Goal: Task Accomplishment & Management: Complete application form

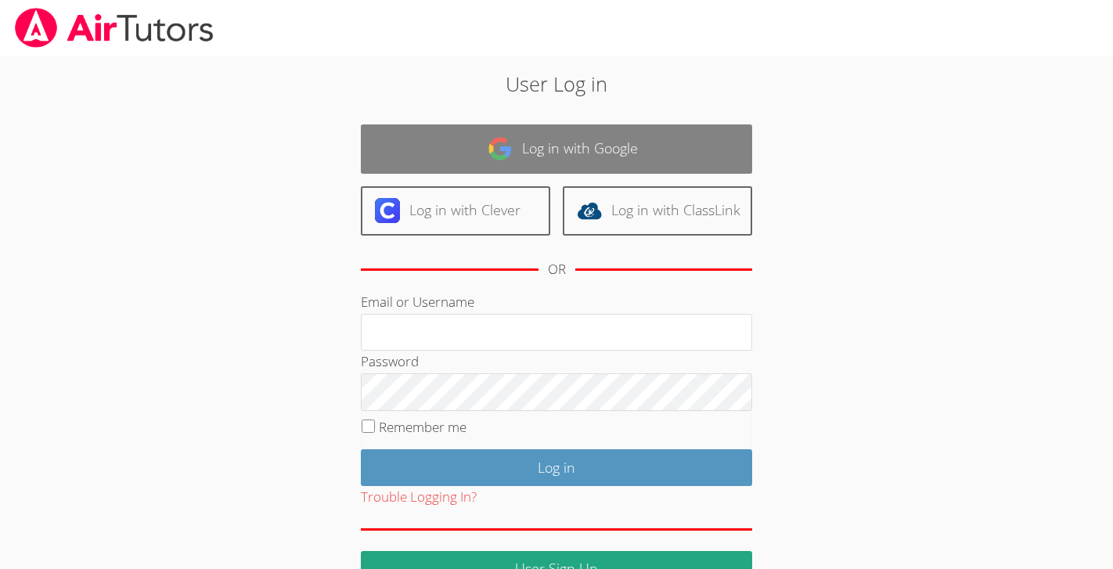
click at [570, 150] on link "Log in with Google" at bounding box center [556, 148] width 391 height 49
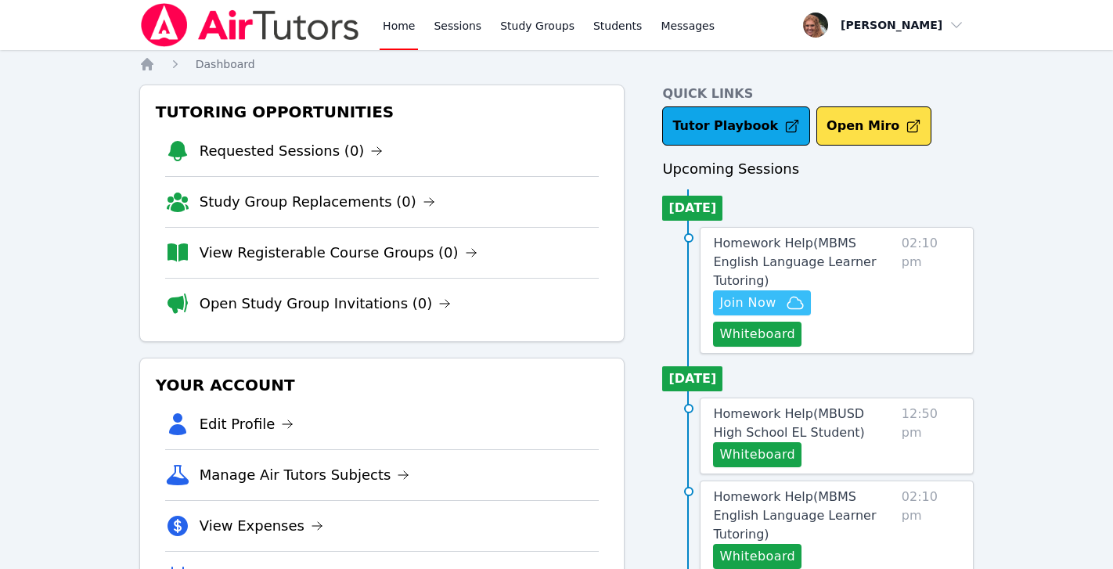
click at [774, 294] on span "Join Now" at bounding box center [747, 303] width 56 height 19
click at [788, 243] on span "Homework Help ( MBMS English Language Learner Tutoring )" at bounding box center [794, 262] width 163 height 52
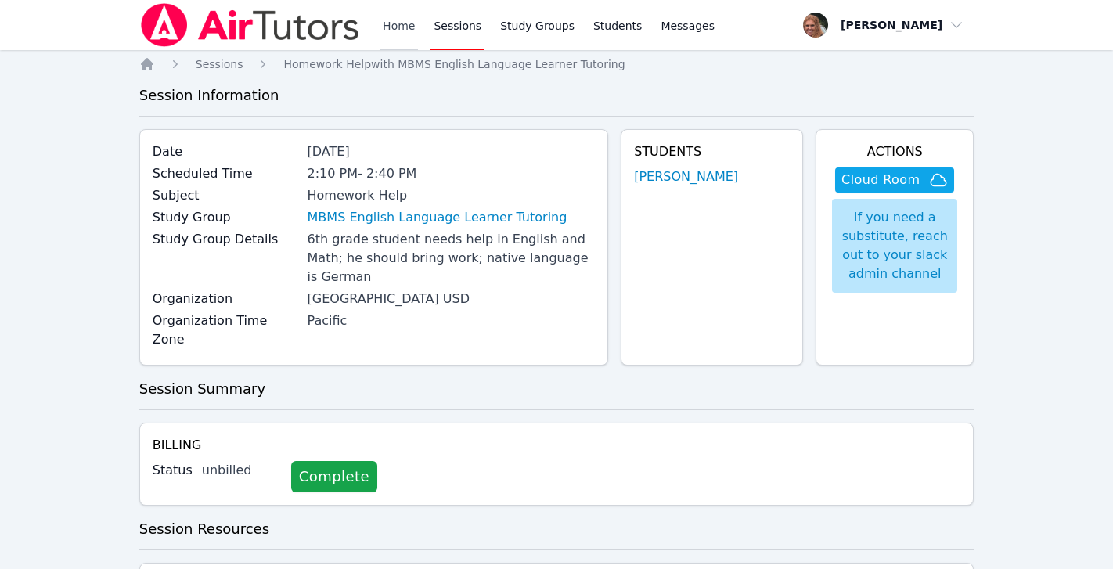
click at [394, 20] on link "Home" at bounding box center [399, 25] width 38 height 50
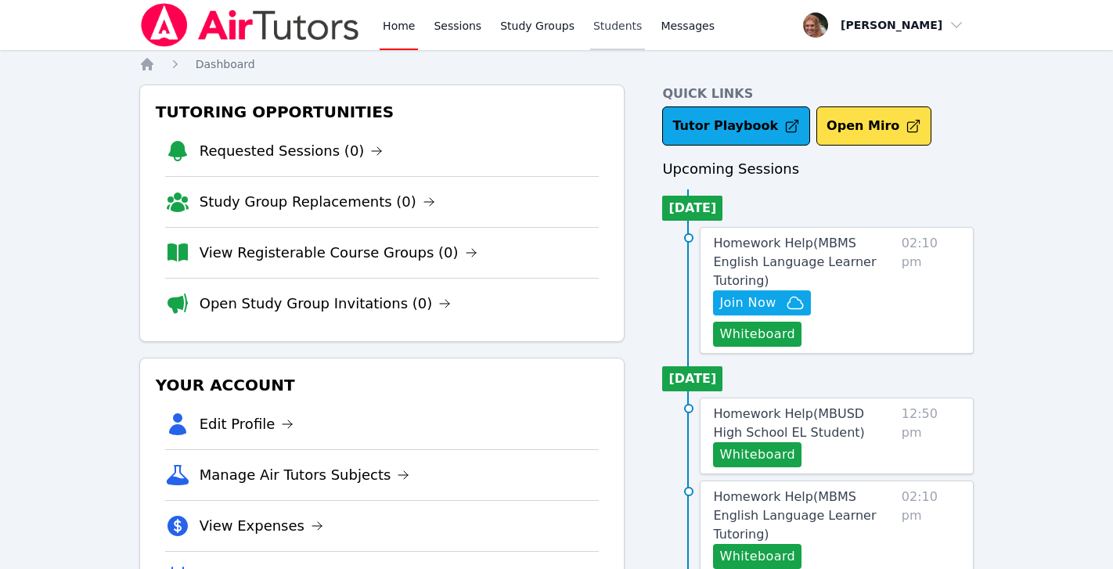
click at [611, 24] on link "Students" at bounding box center [617, 25] width 55 height 50
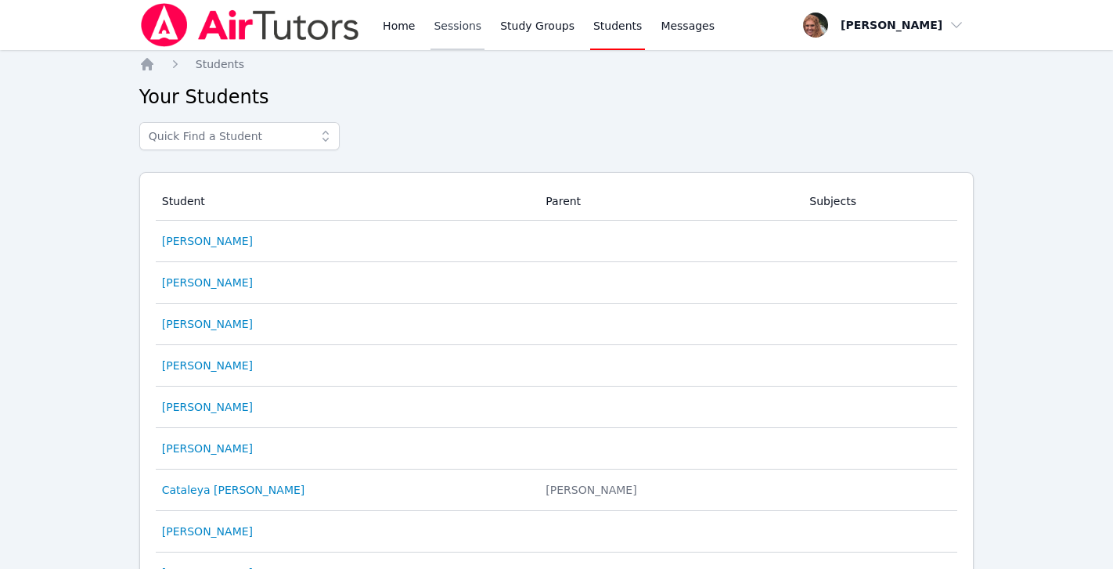
click at [476, 27] on link "Sessions" at bounding box center [458, 25] width 54 height 50
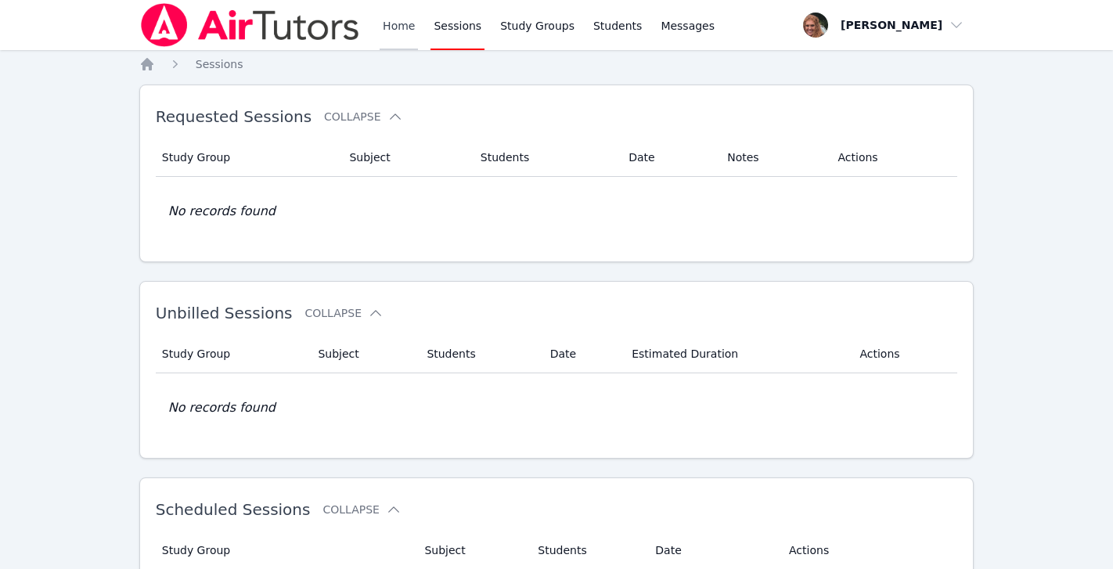
click at [386, 29] on link "Home" at bounding box center [399, 25] width 38 height 50
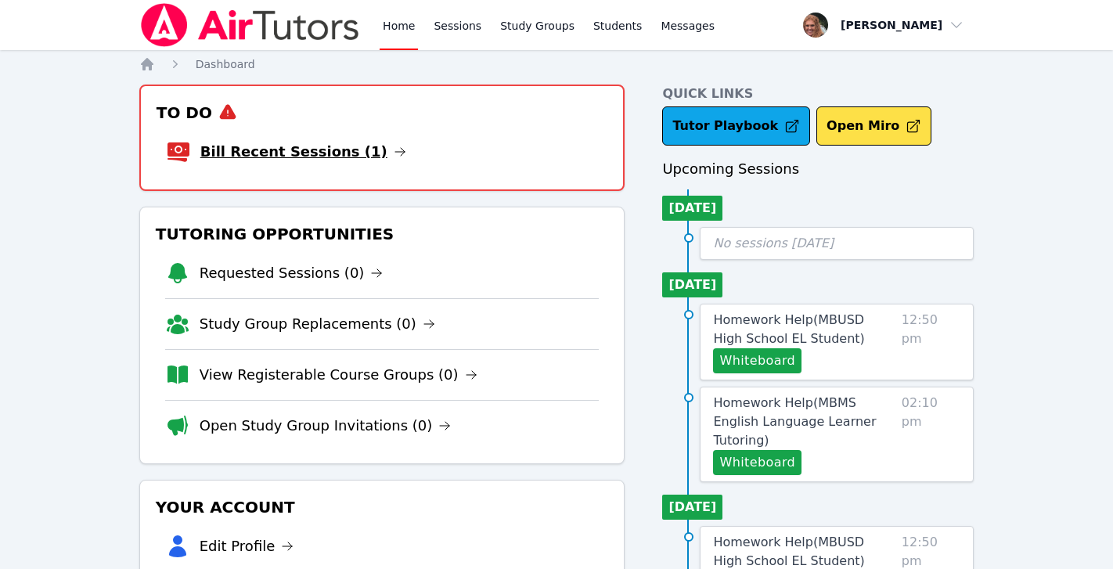
click at [336, 150] on link "Bill Recent Sessions (1)" at bounding box center [303, 152] width 206 height 22
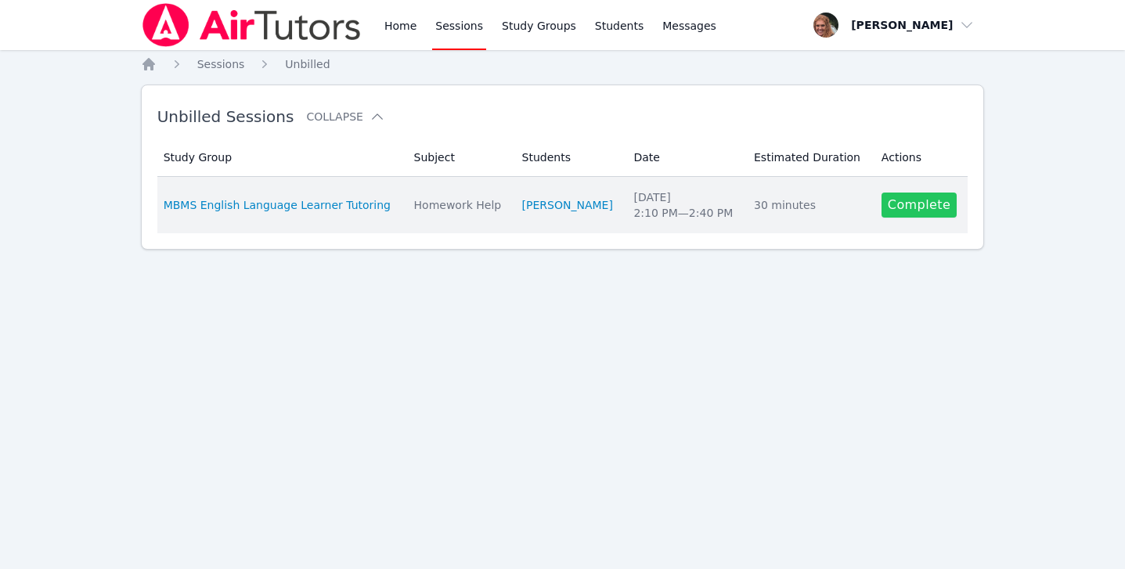
click at [889, 212] on link "Complete" at bounding box center [919, 205] width 75 height 25
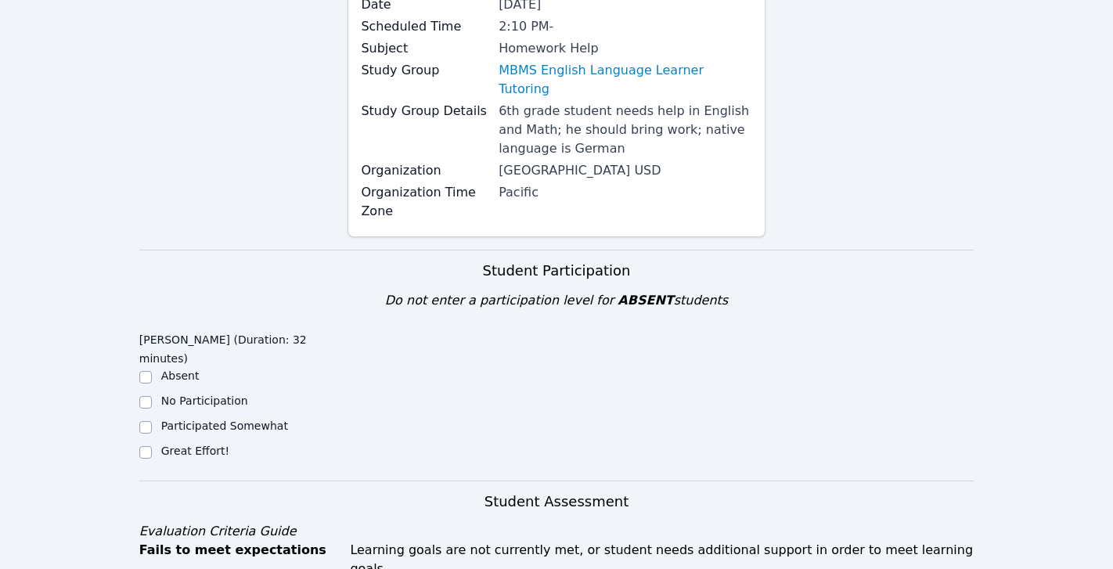
scroll to position [184, 0]
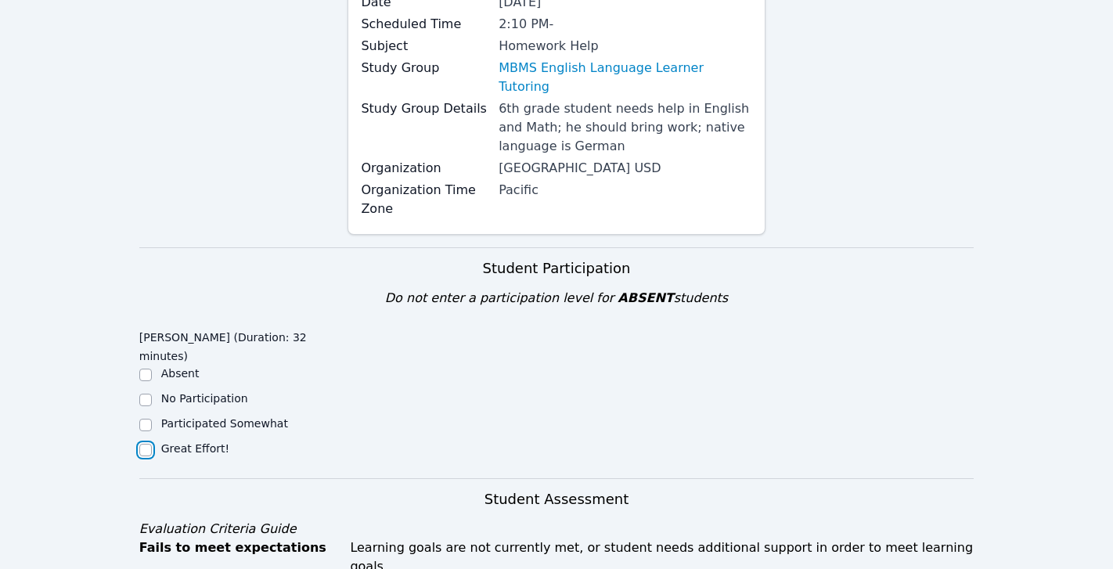
click at [146, 444] on input "Great Effort!" at bounding box center [145, 450] width 13 height 13
checkbox input "true"
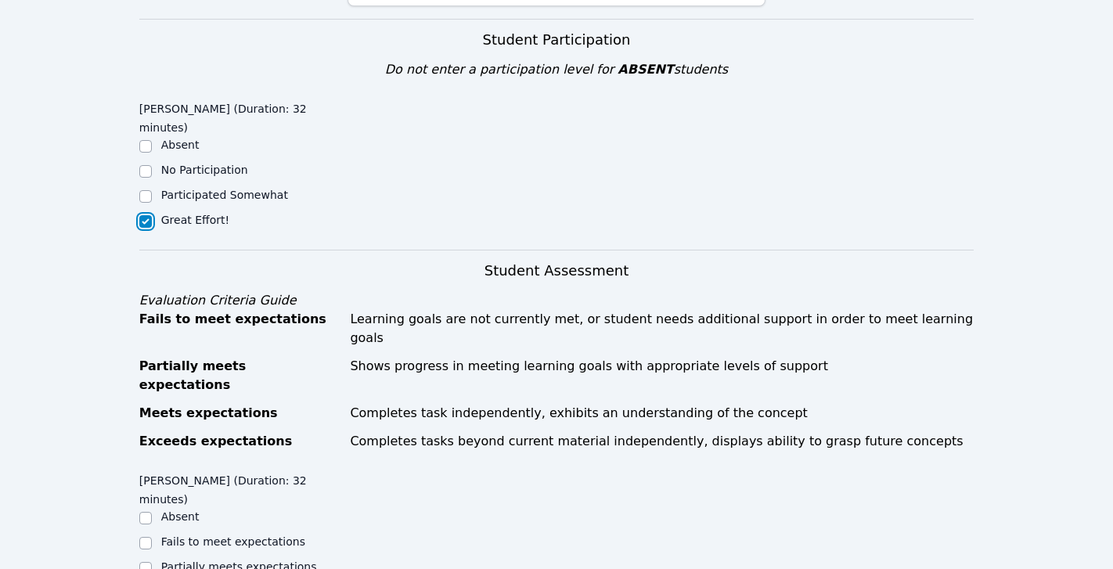
scroll to position [492, 0]
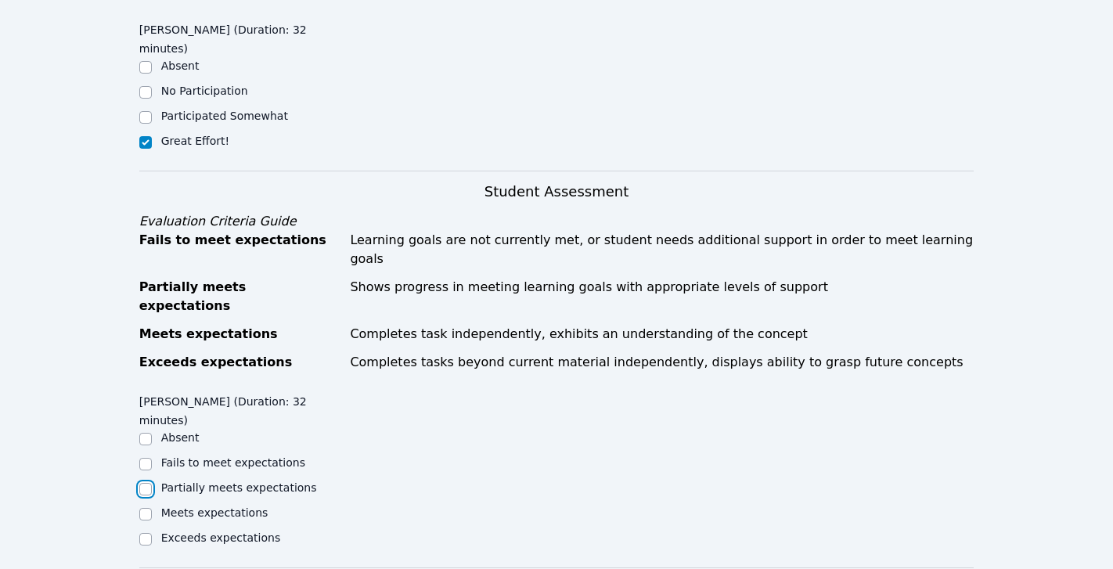
click at [148, 483] on input "Partially meets expectations" at bounding box center [145, 489] width 13 height 13
checkbox input "true"
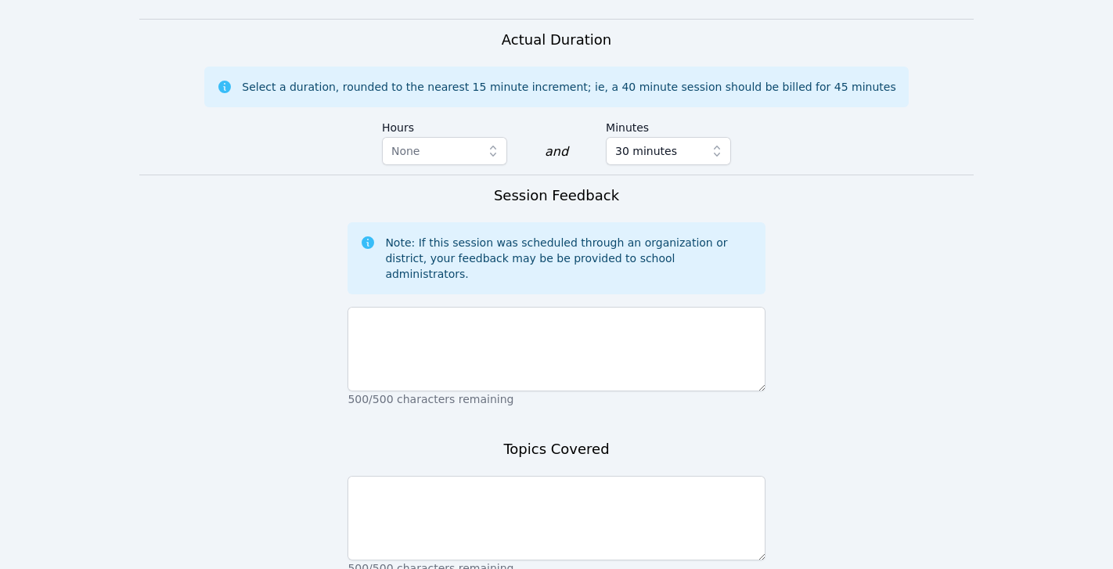
scroll to position [1042, 0]
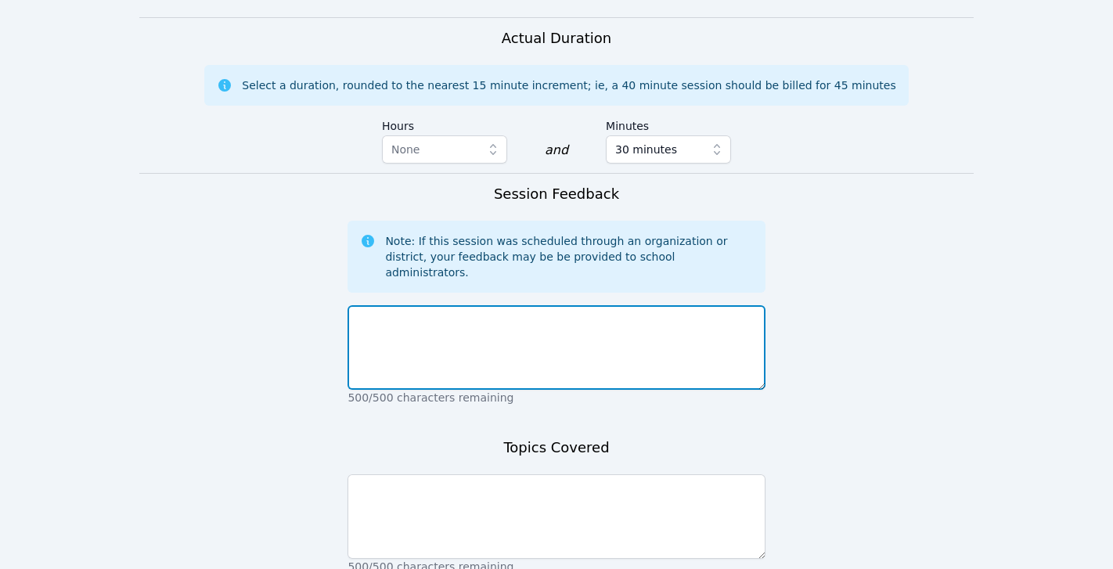
click at [466, 305] on textarea at bounding box center [556, 347] width 417 height 85
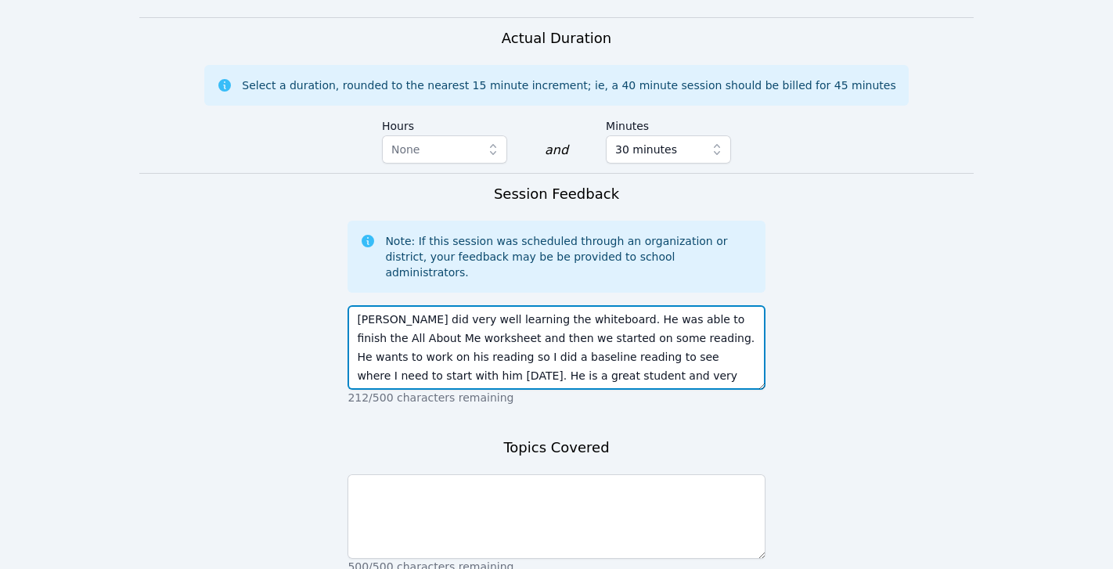
type textarea "[PERSON_NAME] did very well learning the whiteboard. He was able to finish the …"
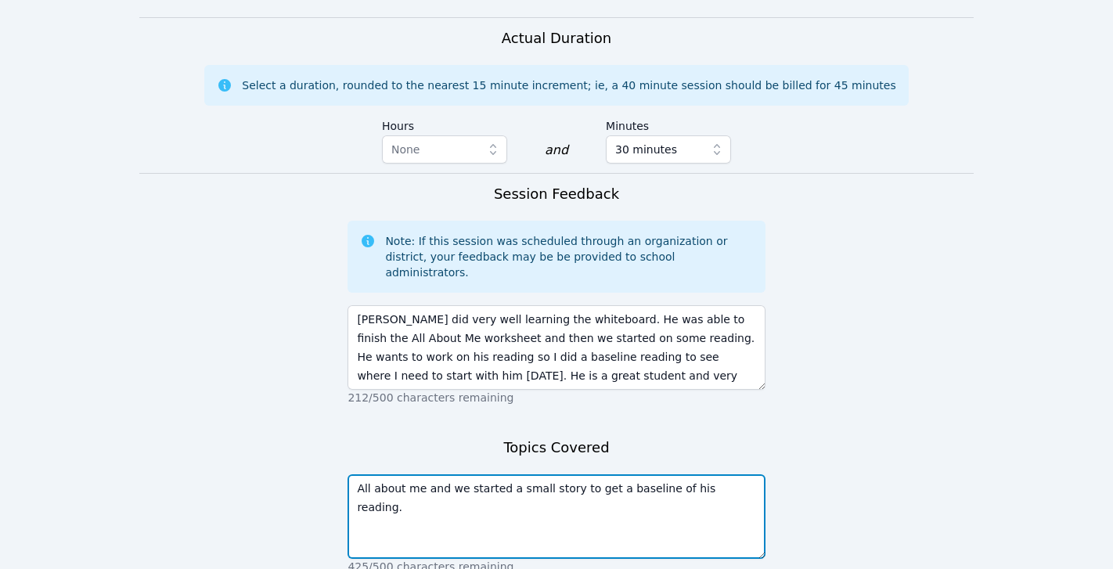
type textarea "All about me and we started a small story to get a baseline of his reading."
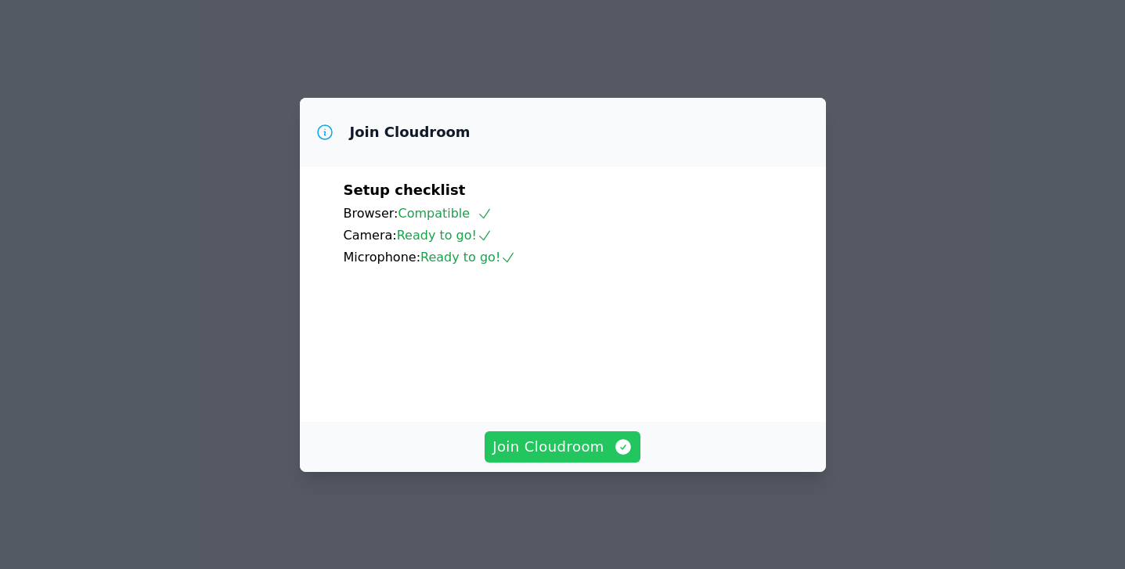
click at [573, 458] on span "Join Cloudroom" at bounding box center [562, 447] width 140 height 22
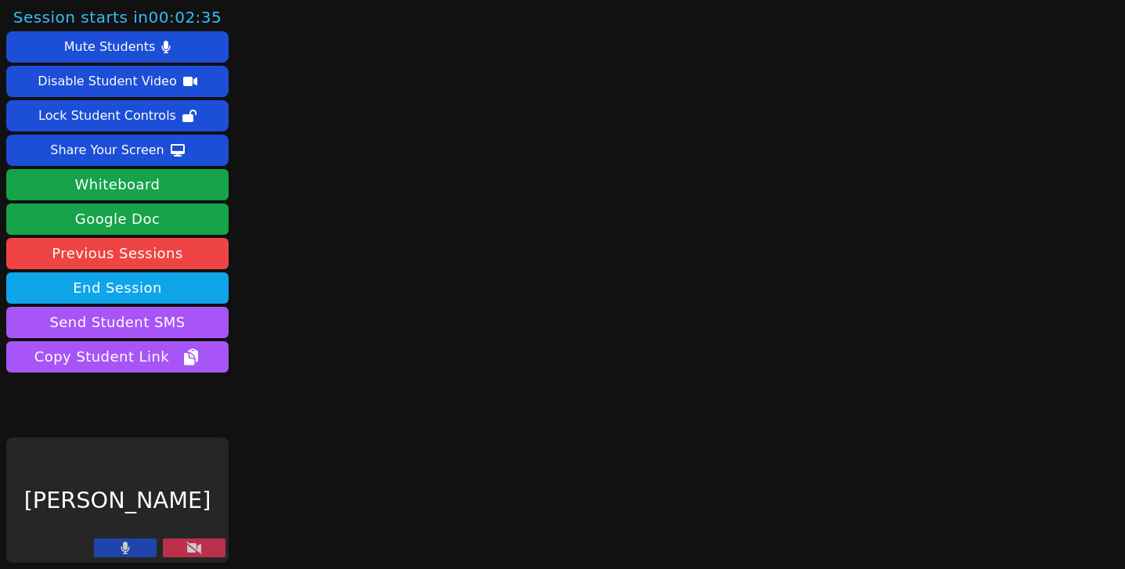
click at [139, 547] on button at bounding box center [125, 548] width 63 height 19
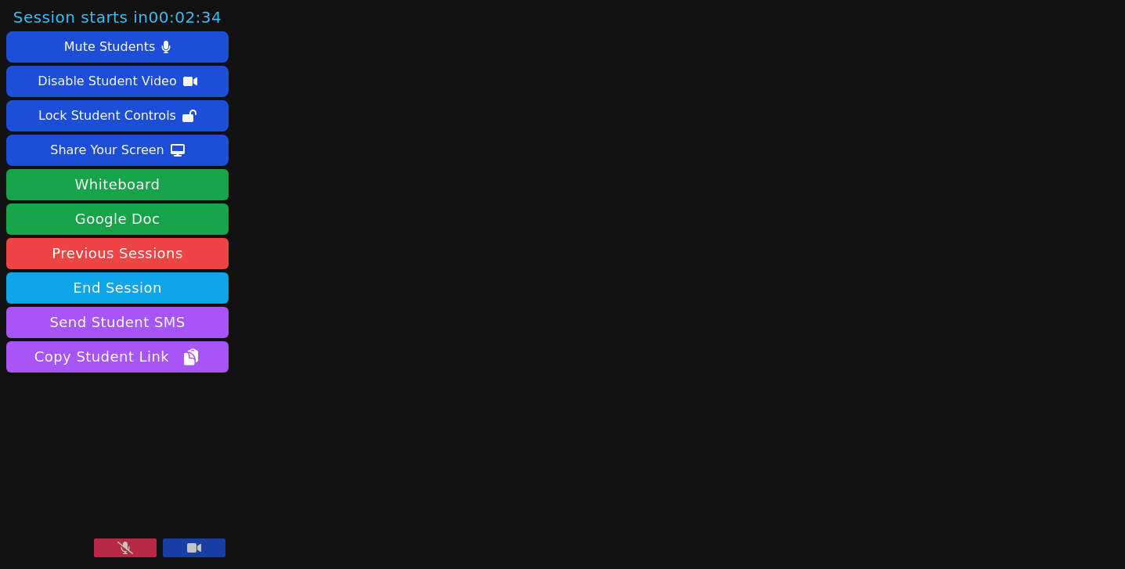
click at [180, 547] on button at bounding box center [194, 548] width 63 height 19
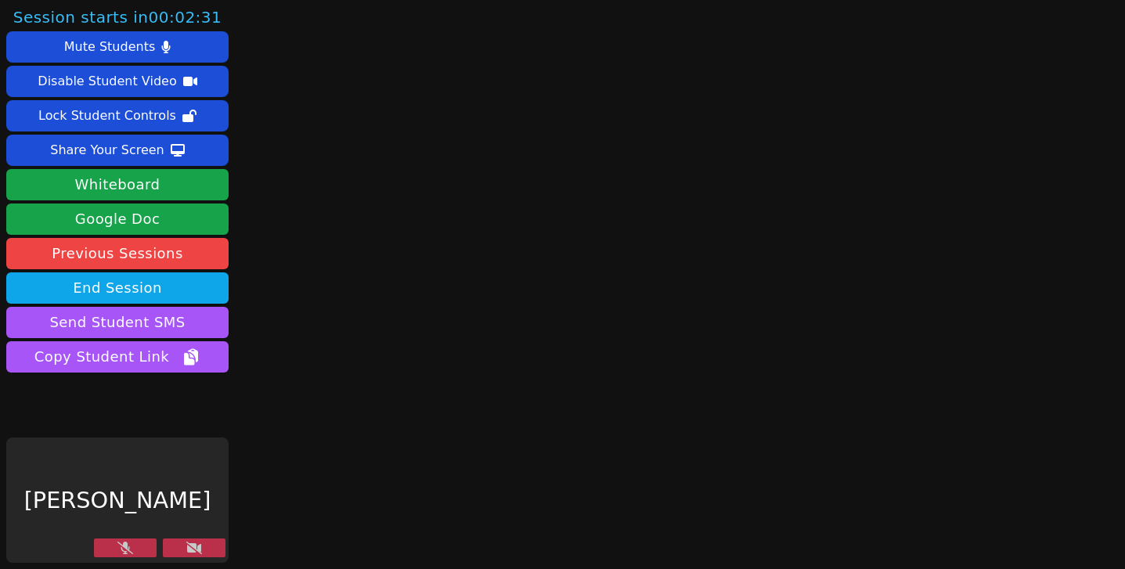
click at [206, 545] on button at bounding box center [194, 548] width 63 height 19
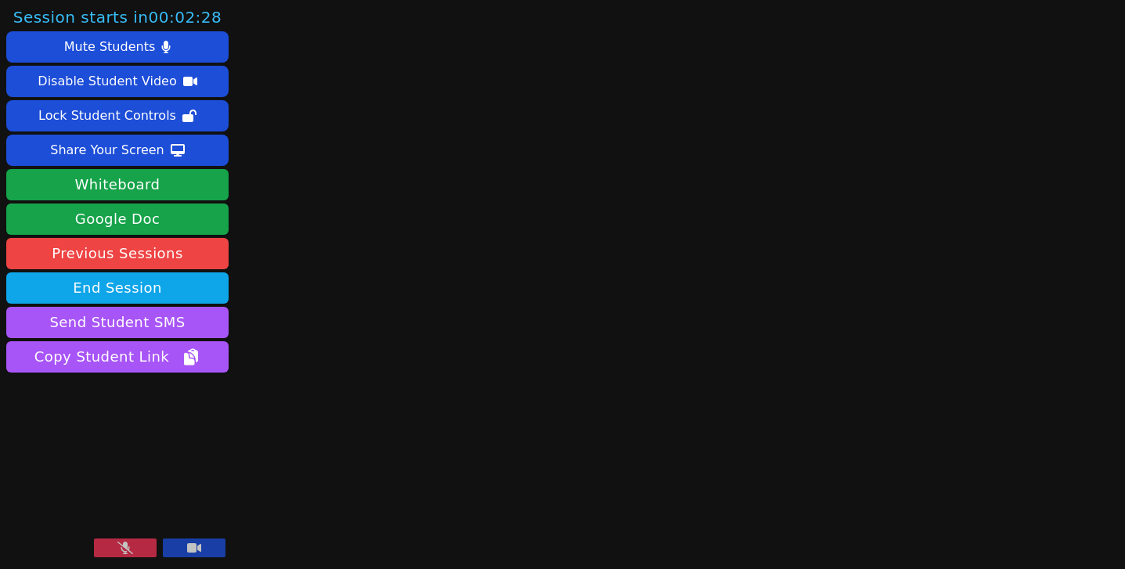
click at [204, 545] on button at bounding box center [194, 548] width 63 height 19
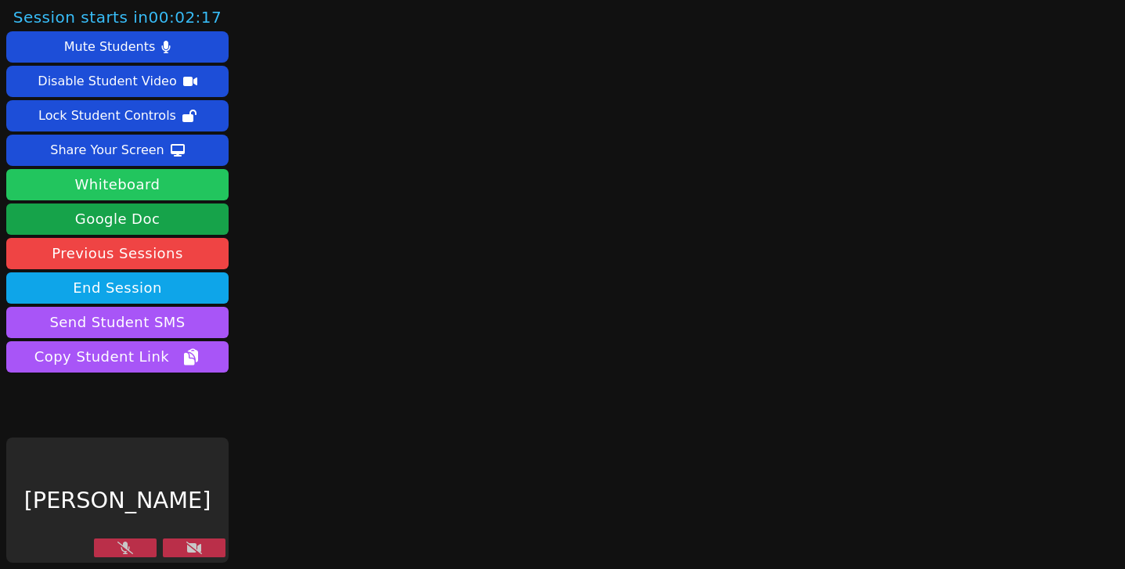
click at [146, 179] on button "Whiteboard" at bounding box center [117, 184] width 222 height 31
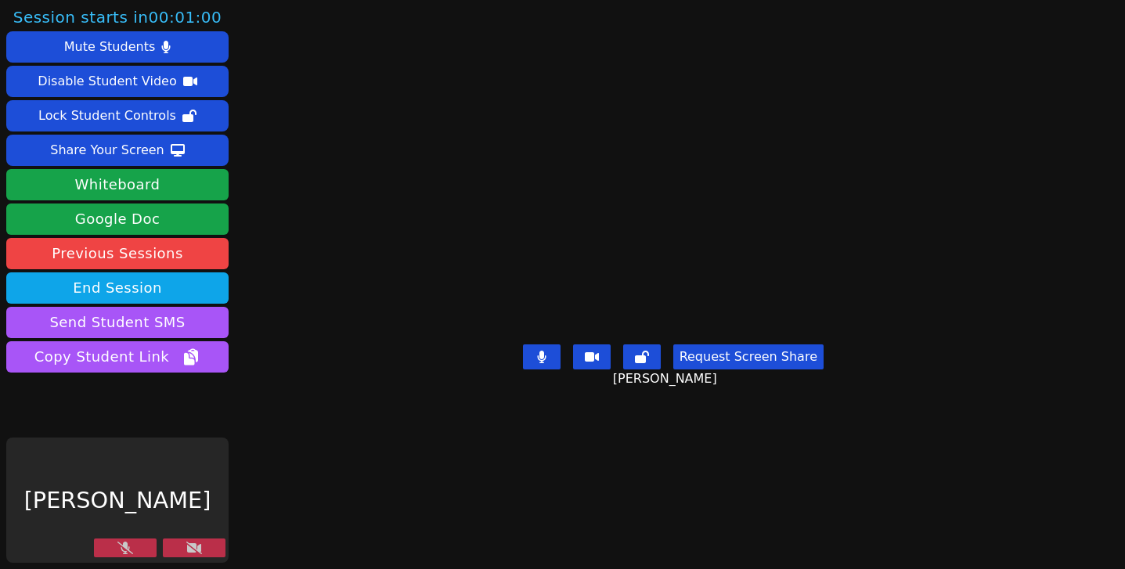
click at [134, 544] on button at bounding box center [125, 548] width 63 height 19
click at [183, 543] on button at bounding box center [194, 548] width 63 height 19
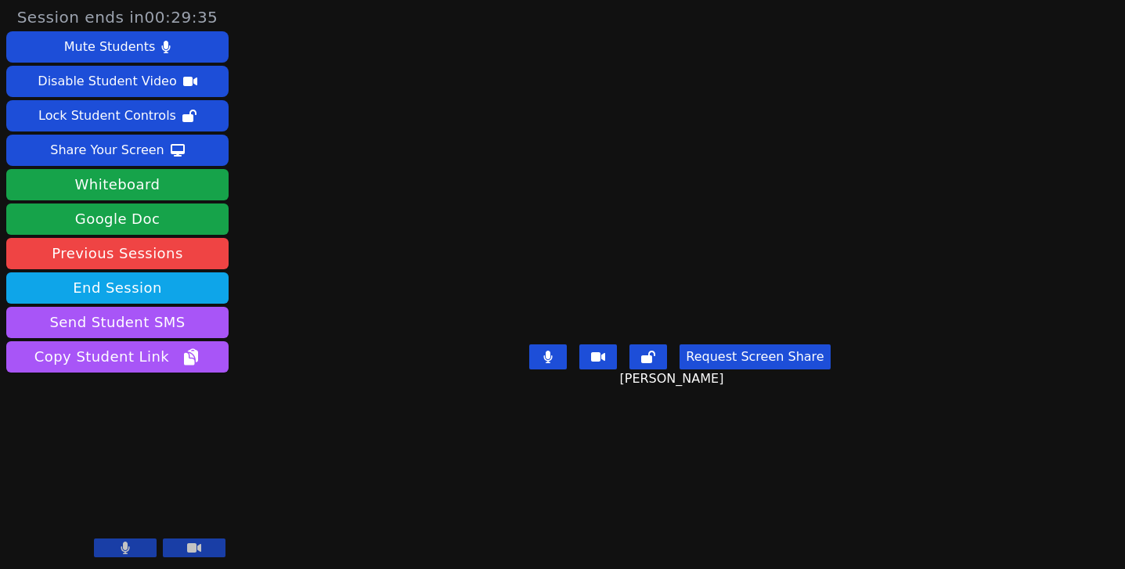
click at [127, 556] on button at bounding box center [125, 548] width 63 height 19
click at [784, 370] on button "Request Screen Share" at bounding box center [755, 356] width 150 height 25
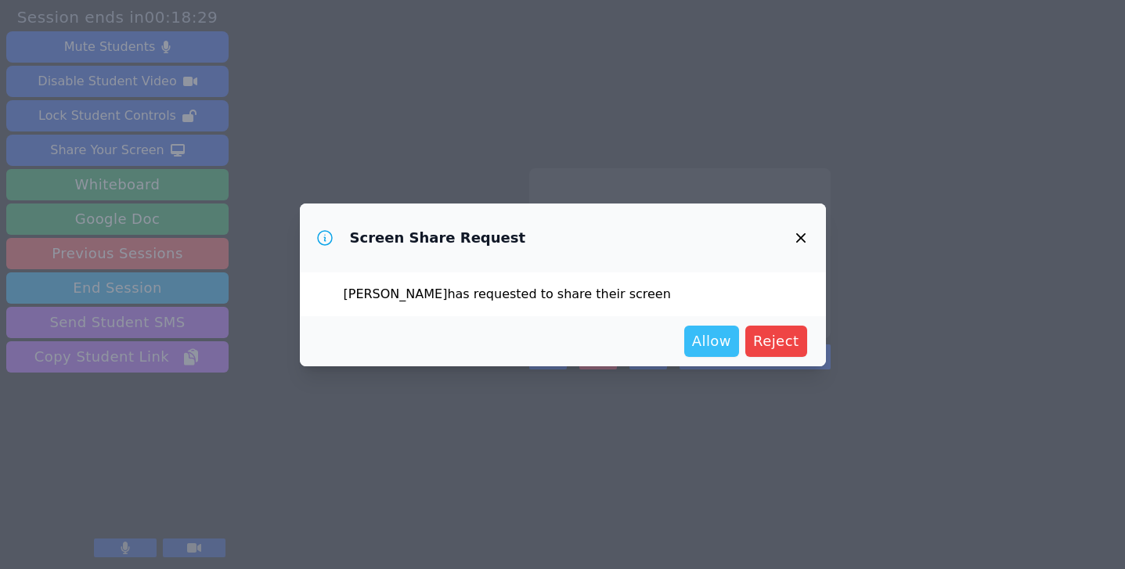
click at [714, 337] on span "Allow" at bounding box center [711, 341] width 39 height 22
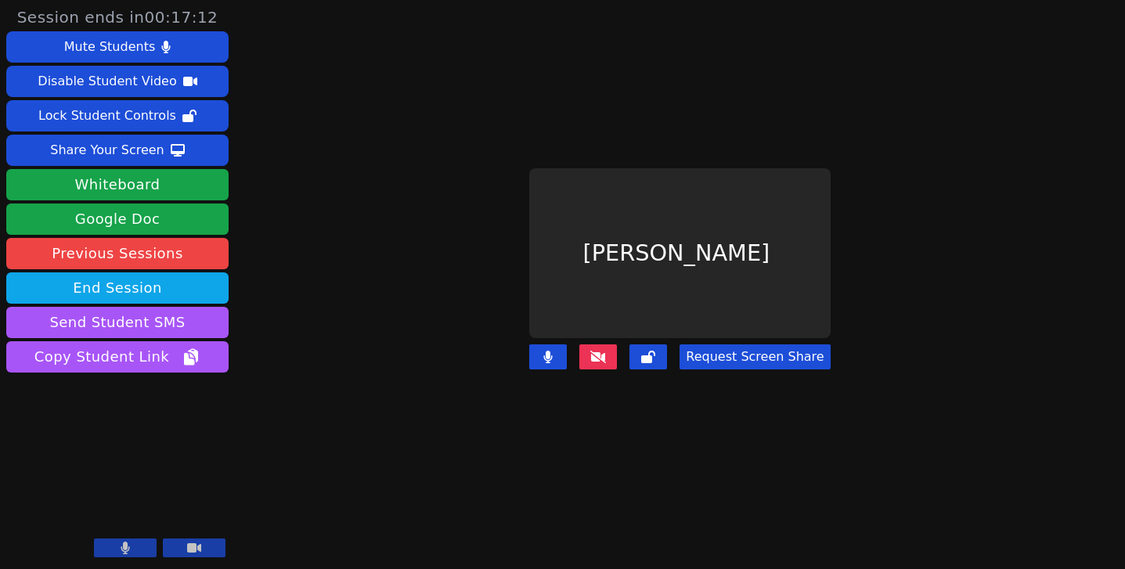
click at [736, 344] on button "Request Screen Share" at bounding box center [755, 356] width 150 height 25
click at [747, 352] on button "Request Screen Share" at bounding box center [755, 356] width 150 height 25
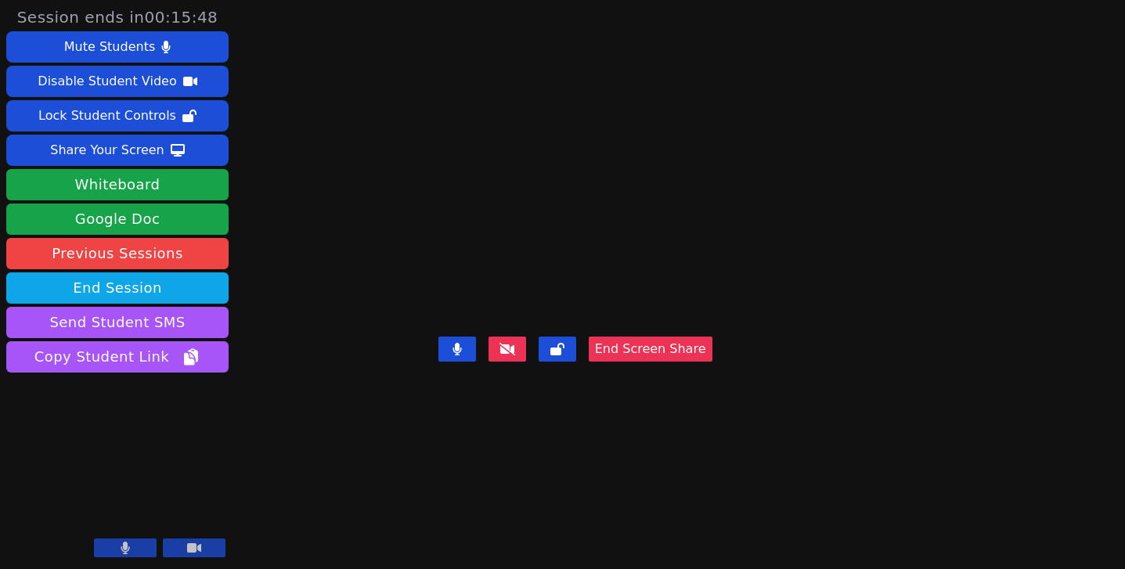
click at [487, 186] on video at bounding box center [575, 253] width 235 height 154
click at [712, 362] on button "End Screen Share" at bounding box center [651, 349] width 124 height 25
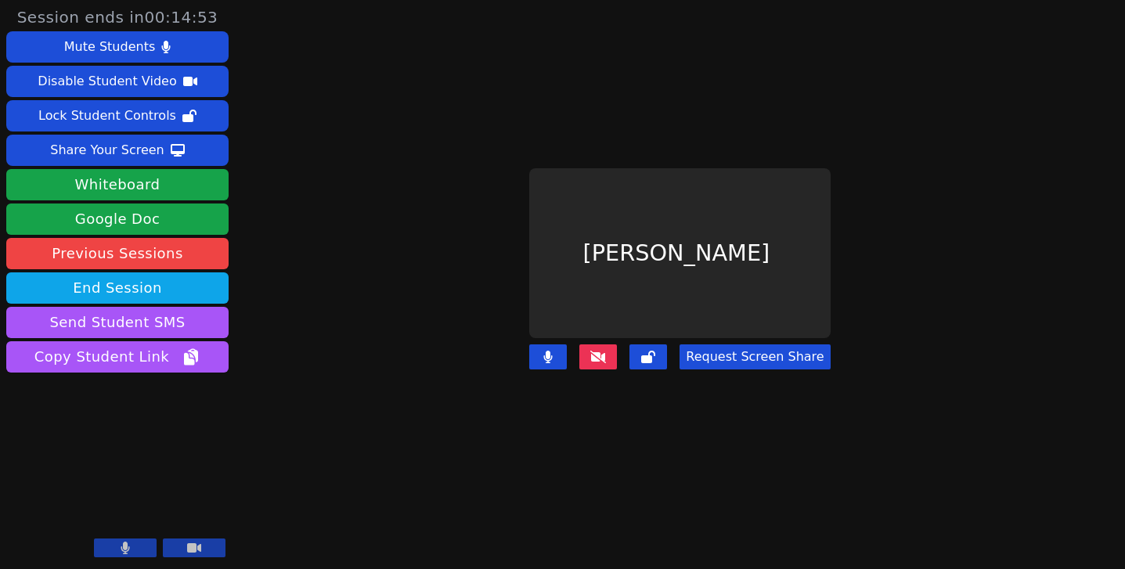
click at [600, 356] on button at bounding box center [598, 356] width 38 height 25
